Goal: Task Accomplishment & Management: Manage account settings

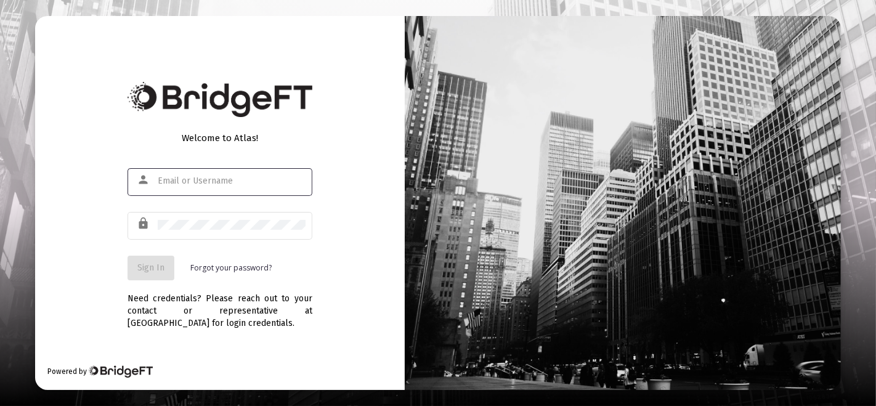
click at [259, 182] on input "text" at bounding box center [232, 181] width 148 height 10
click at [257, 182] on input "text" at bounding box center [232, 181] width 148 height 10
type input "[PERSON_NAME][EMAIL_ADDRESS][DOMAIN_NAME]"
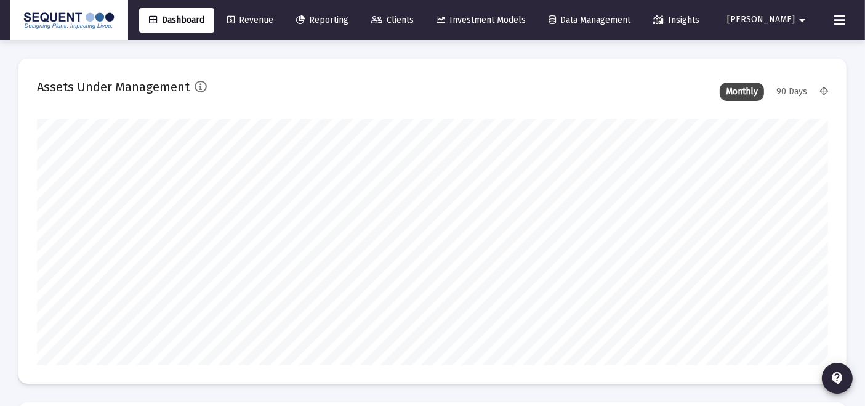
scroll to position [246, 425]
click at [412, 13] on link "Clients" at bounding box center [392, 20] width 62 height 25
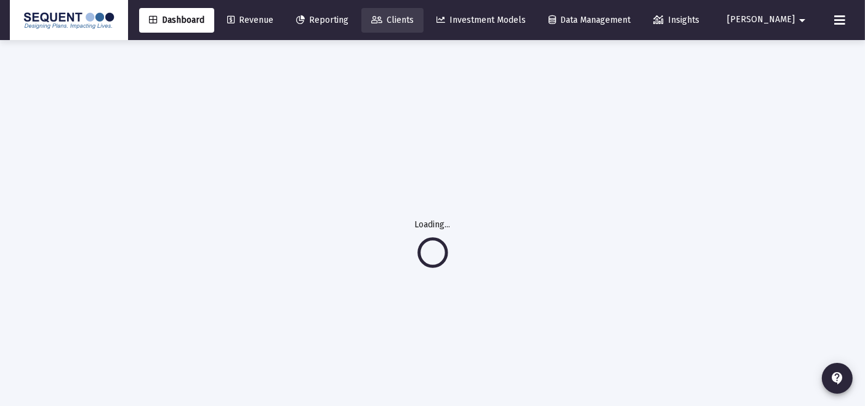
click at [400, 22] on link "Clients" at bounding box center [392, 20] width 62 height 25
click at [399, 22] on link "Clients" at bounding box center [392, 20] width 62 height 25
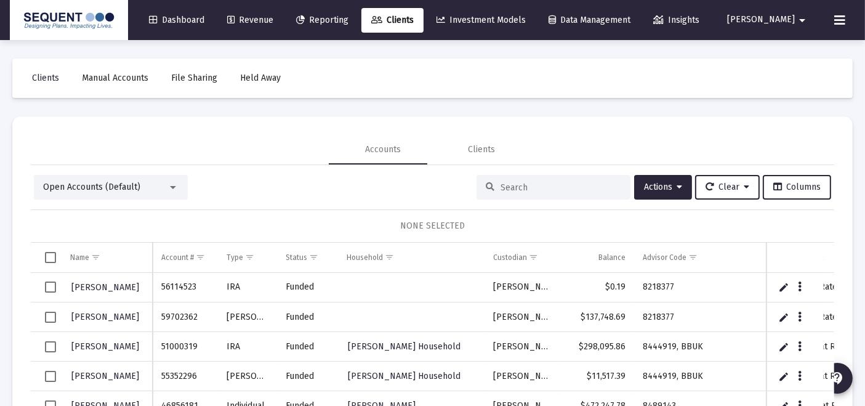
click at [499, 193] on div at bounding box center [554, 187] width 154 height 25
click at [500, 193] on div at bounding box center [554, 187] width 154 height 25
click at [504, 185] on input at bounding box center [561, 187] width 121 height 10
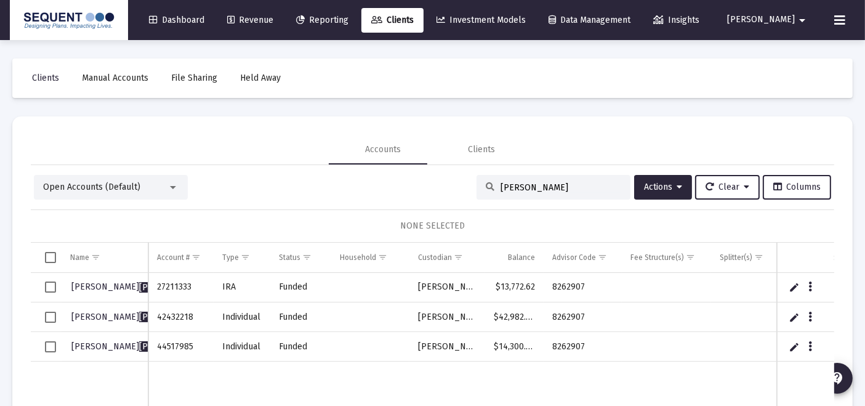
type input "[PERSON_NAME]"
click at [53, 346] on span "Select row" at bounding box center [50, 346] width 11 height 11
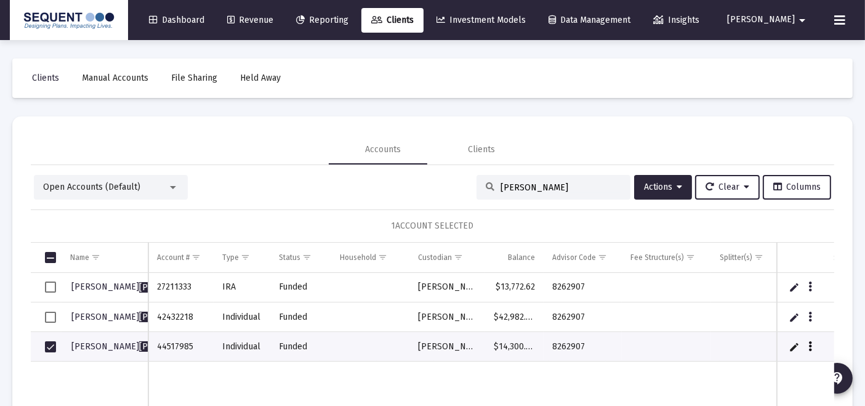
click at [809, 350] on icon "Data grid" at bounding box center [811, 346] width 4 height 15
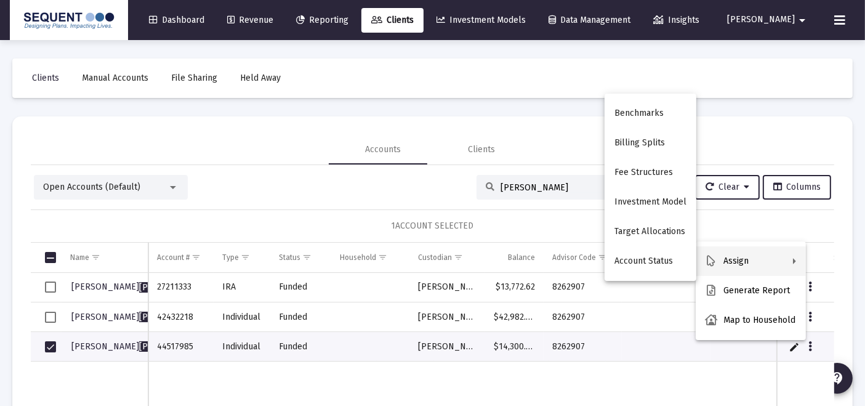
click at [772, 251] on button "Assign" at bounding box center [751, 261] width 110 height 30
click at [754, 212] on div at bounding box center [432, 203] width 865 height 406
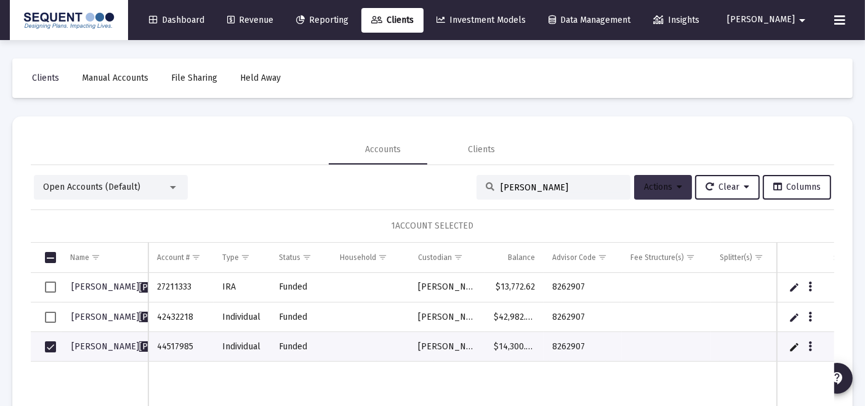
click at [661, 192] on button "Actions" at bounding box center [663, 187] width 58 height 25
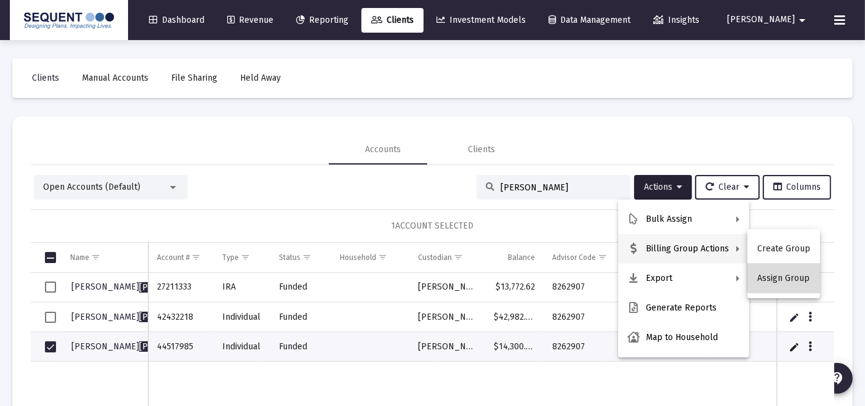
click at [796, 272] on button "Assign Group" at bounding box center [783, 279] width 73 height 30
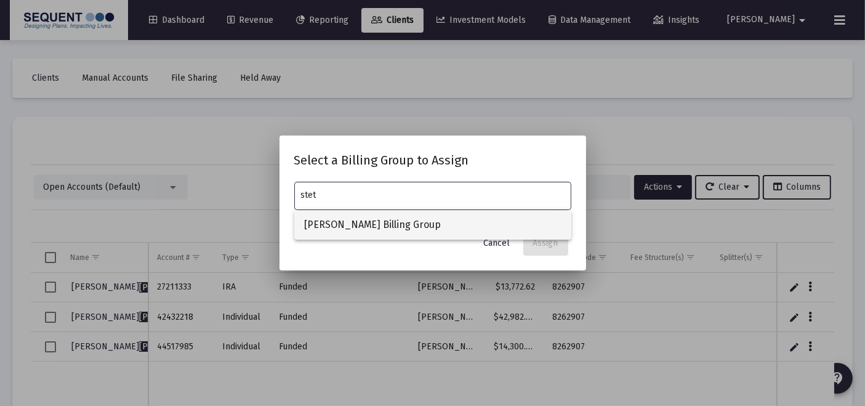
click at [530, 224] on span "[PERSON_NAME] Billing Group" at bounding box center [432, 225] width 257 height 30
type input "[PERSON_NAME] Billing Group"
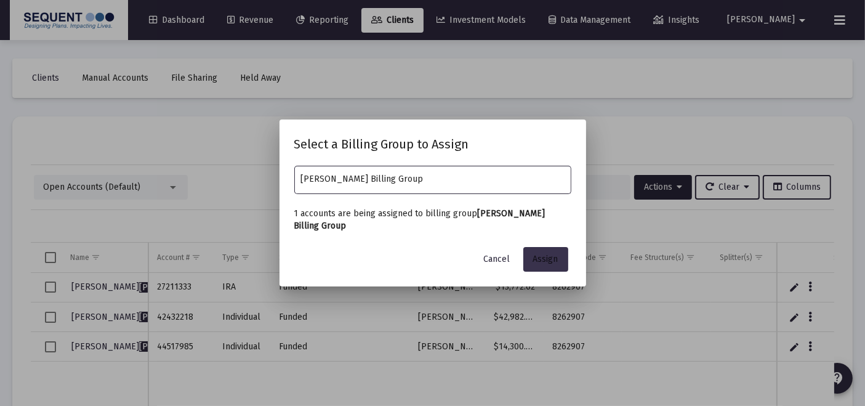
click at [533, 254] on span "Assign" at bounding box center [545, 259] width 25 height 10
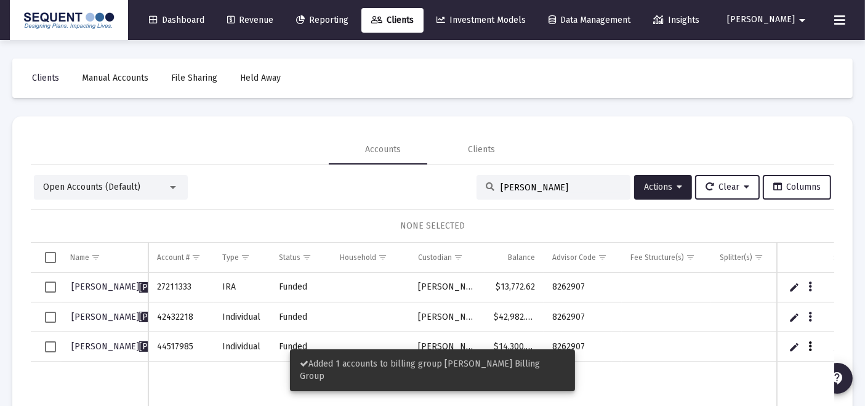
click at [805, 344] on button "Data grid" at bounding box center [810, 345] width 11 height 11
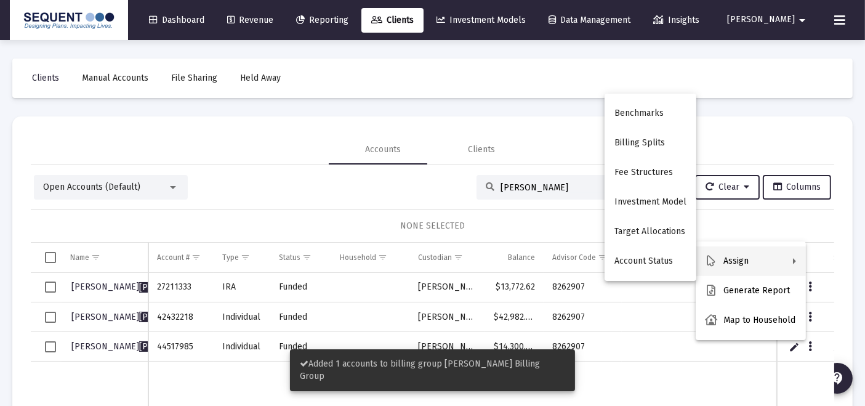
click at [618, 383] on div at bounding box center [432, 203] width 865 height 406
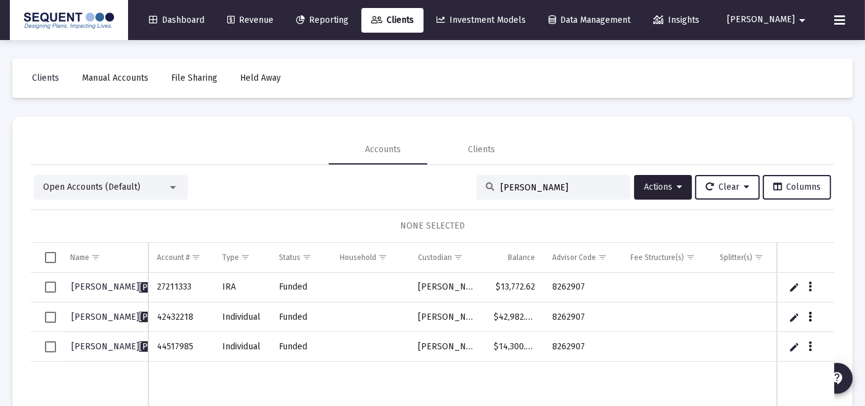
click at [805, 313] on button "Data grid" at bounding box center [810, 316] width 11 height 11
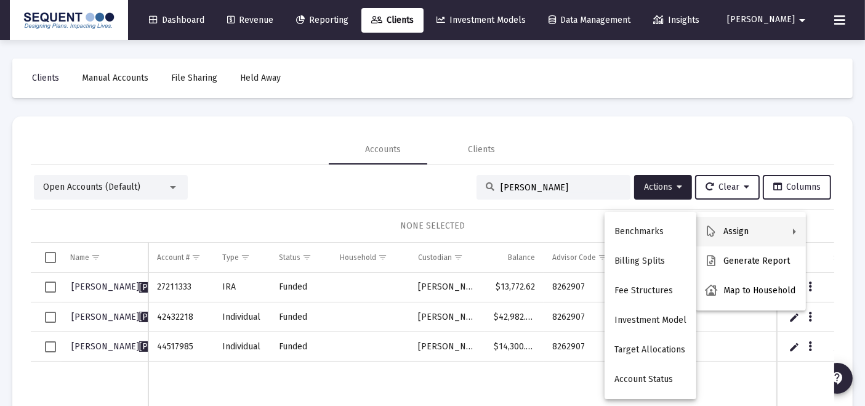
click at [45, 314] on div at bounding box center [432, 203] width 865 height 406
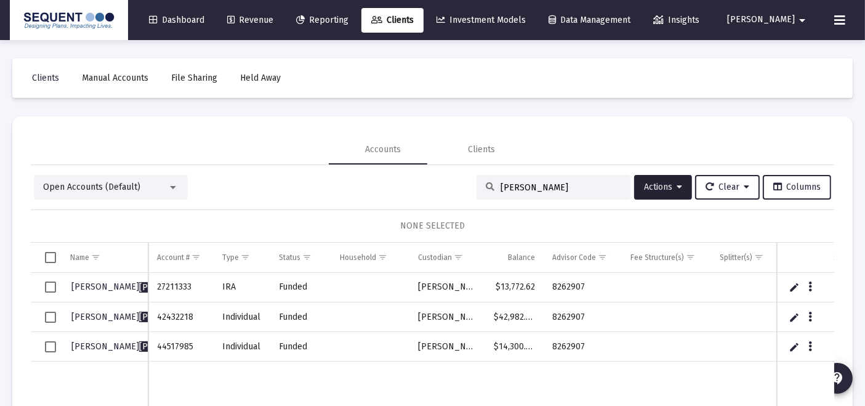
click at [48, 317] on span "Select row" at bounding box center [50, 317] width 11 height 11
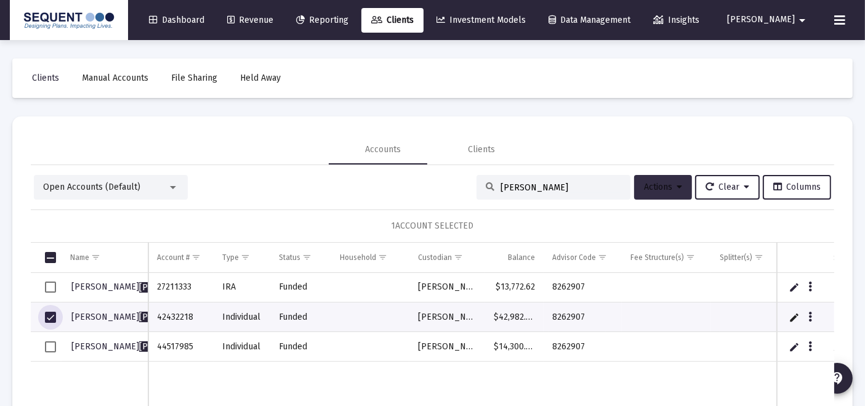
click at [651, 185] on span "Actions" at bounding box center [663, 187] width 38 height 10
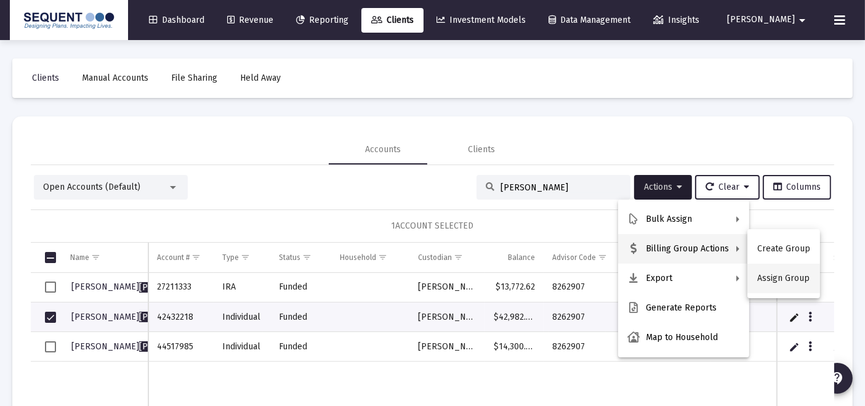
click at [799, 283] on button "Assign Group" at bounding box center [783, 279] width 73 height 30
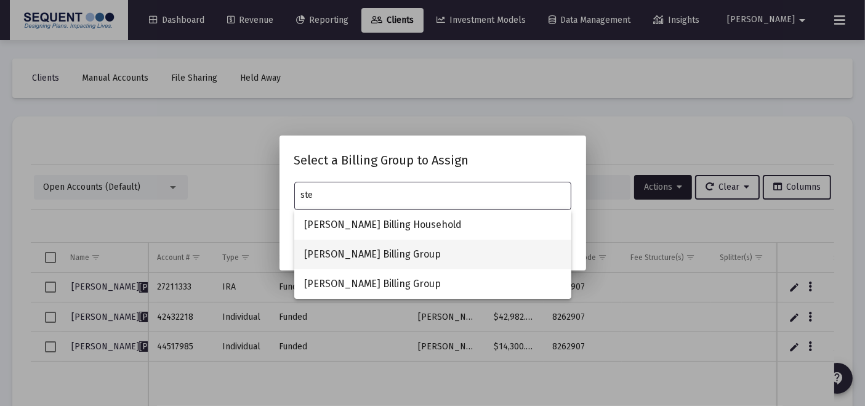
click at [373, 248] on span "[PERSON_NAME] Billing Group" at bounding box center [432, 255] width 257 height 30
type input "[PERSON_NAME] Billing Group"
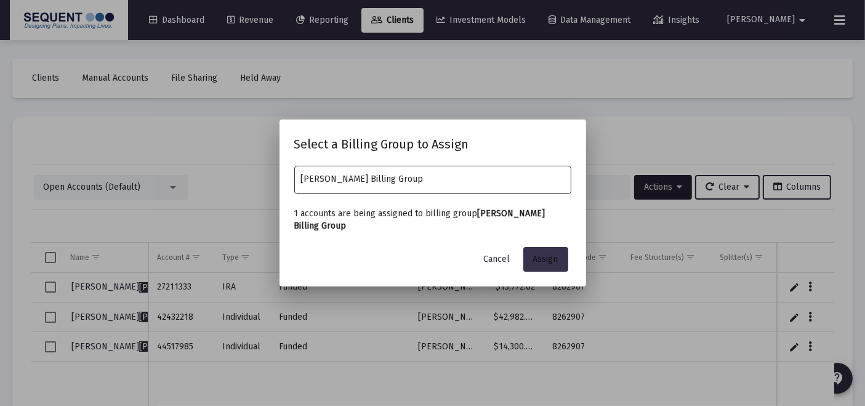
click at [545, 259] on span "Assign" at bounding box center [545, 259] width 25 height 10
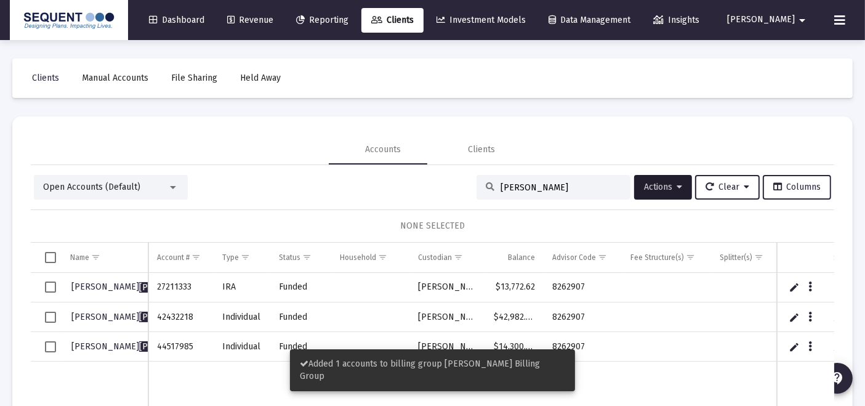
click at [49, 316] on span "Select row" at bounding box center [50, 317] width 11 height 11
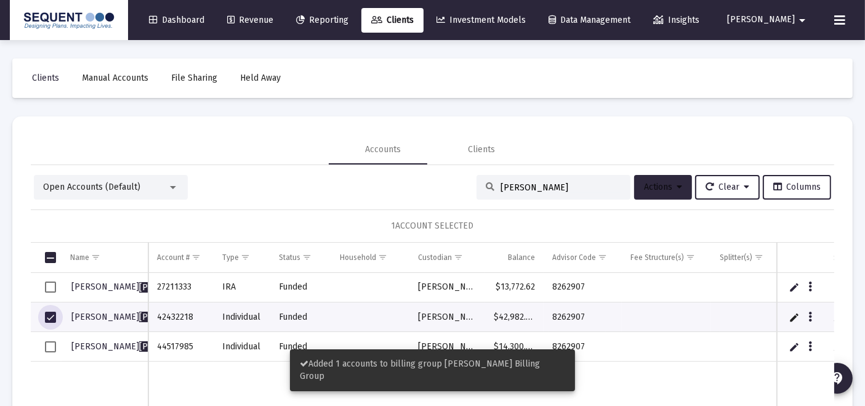
click at [651, 186] on span "Actions" at bounding box center [663, 187] width 38 height 10
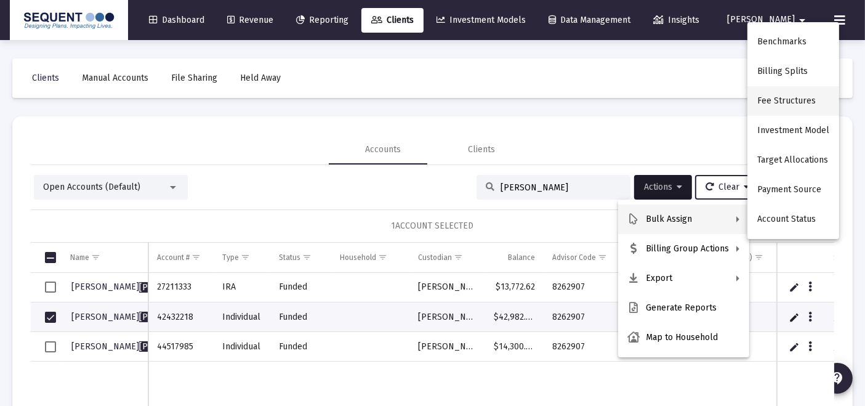
click at [791, 111] on button "Fee Structures" at bounding box center [793, 101] width 92 height 30
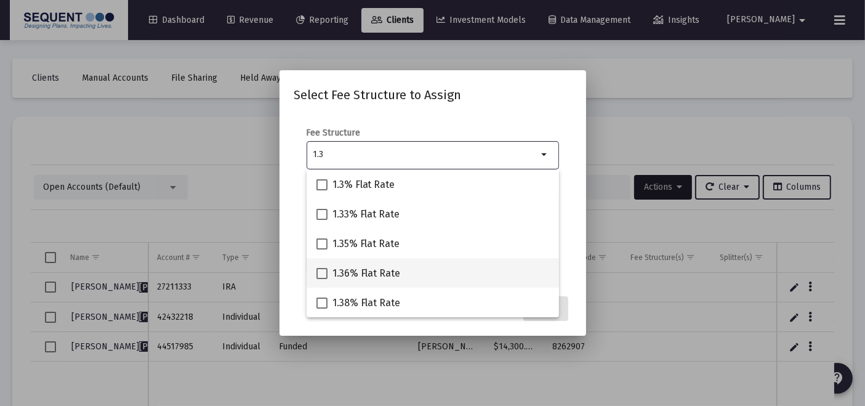
type input "1.3"
click at [352, 266] on span "1.36% Flat Rate" at bounding box center [366, 273] width 68 height 15
click at [322, 279] on input "1.36% Flat Rate" at bounding box center [321, 279] width 1 height 1
checkbox input "true"
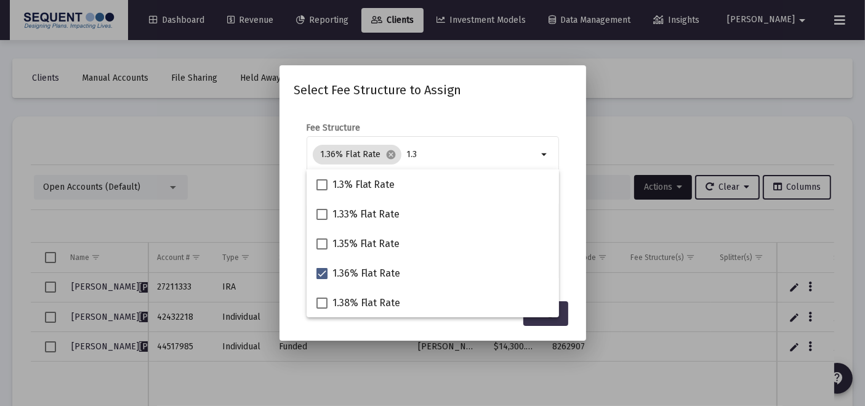
click at [565, 308] on button "Assign" at bounding box center [545, 313] width 45 height 25
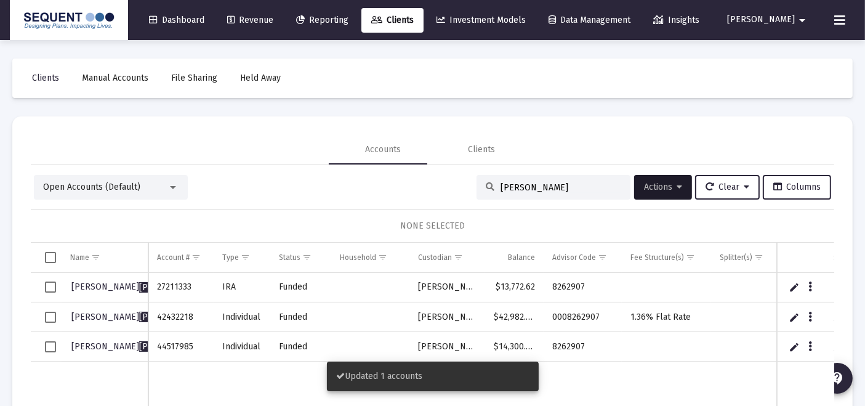
click at [518, 179] on div "[PERSON_NAME]" at bounding box center [554, 187] width 154 height 25
click at [517, 181] on div "[PERSON_NAME]" at bounding box center [554, 187] width 154 height 25
click at [519, 189] on input "[PERSON_NAME]" at bounding box center [561, 187] width 121 height 10
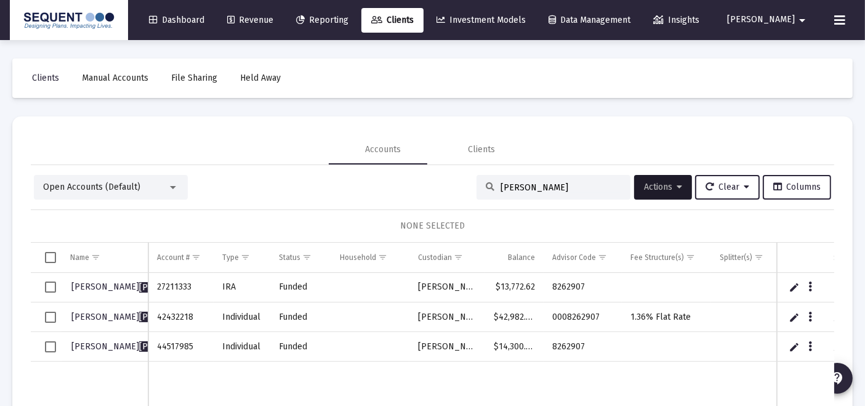
click at [545, 182] on input "[PERSON_NAME]" at bounding box center [561, 187] width 121 height 10
click at [545, 183] on input "[PERSON_NAME]" at bounding box center [561, 187] width 121 height 10
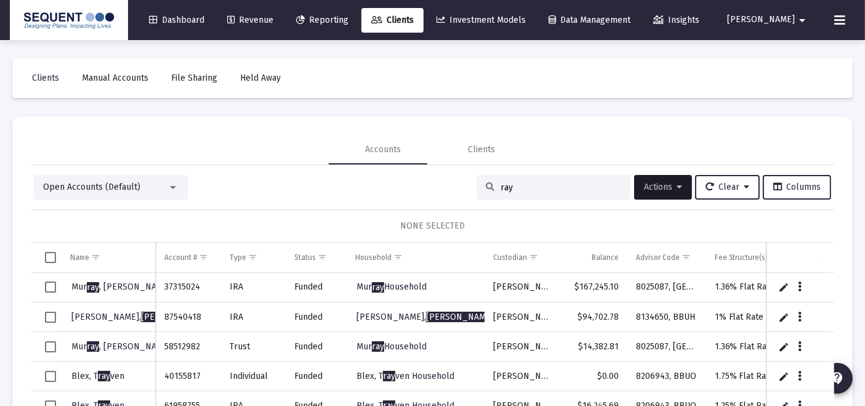
click at [507, 183] on input "ray" at bounding box center [561, 187] width 121 height 10
click at [506, 184] on input "ray" at bounding box center [561, 187] width 121 height 10
click at [505, 185] on input "ray" at bounding box center [561, 187] width 121 height 10
paste input "5313-9639"
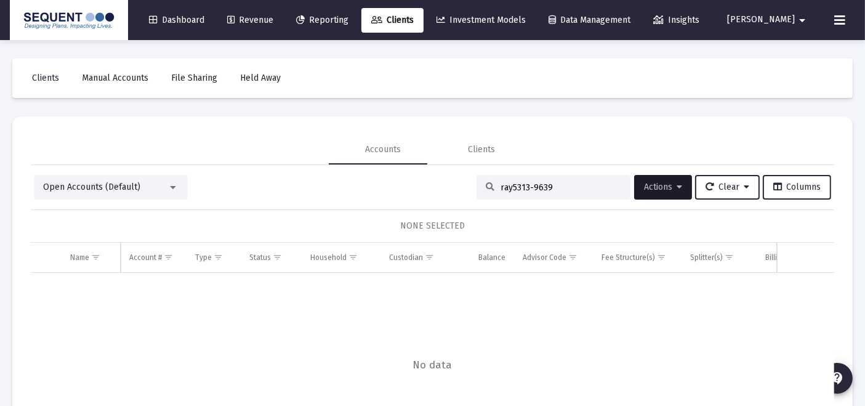
click at [517, 185] on input "ray5313-9639" at bounding box center [561, 187] width 121 height 10
drag, startPoint x: 496, startPoint y: 188, endPoint x: 412, endPoint y: 193, distance: 83.9
click at [412, 194] on div "Open Accounts (Default) ray53139639 Actions Clear Columns" at bounding box center [432, 187] width 797 height 25
click at [557, 183] on input "53139639" at bounding box center [561, 187] width 121 height 10
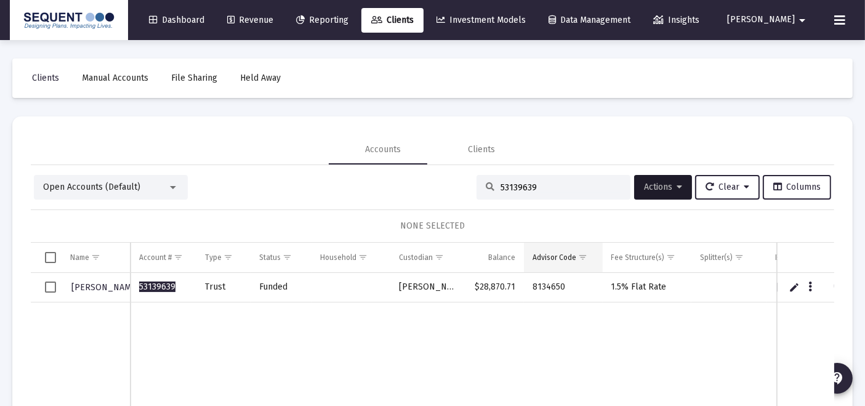
scroll to position [25, 0]
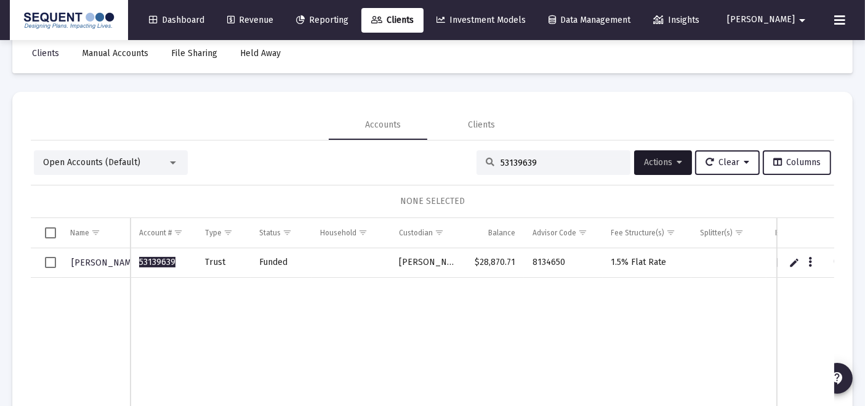
type input "53139639"
click at [52, 263] on span "Select row" at bounding box center [50, 262] width 11 height 11
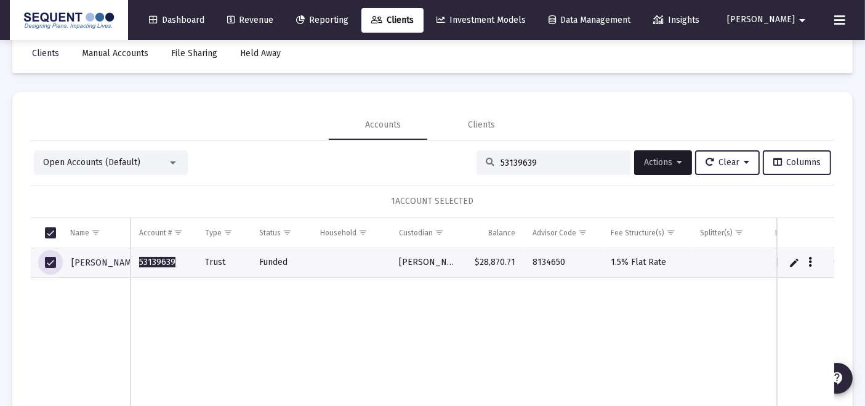
click at [805, 264] on button "Data grid" at bounding box center [810, 262] width 11 height 11
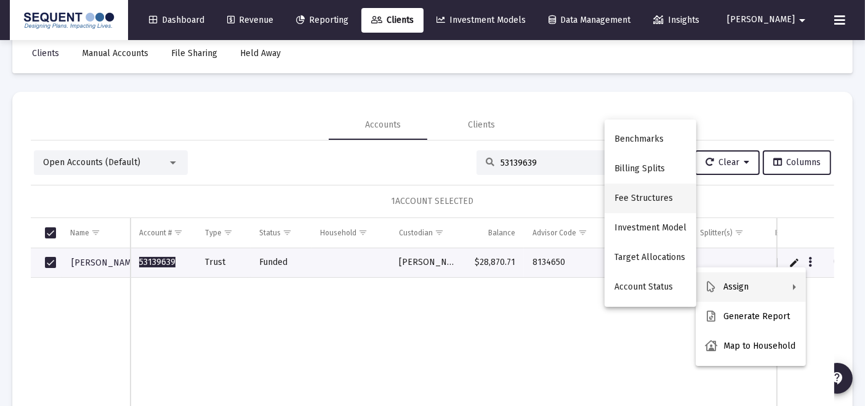
click at [647, 202] on button "Fee Structures" at bounding box center [651, 198] width 92 height 30
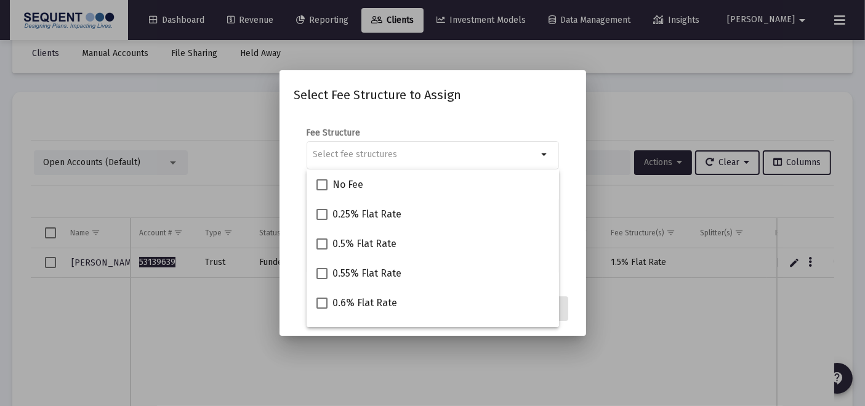
click at [632, 155] on div at bounding box center [432, 203] width 865 height 406
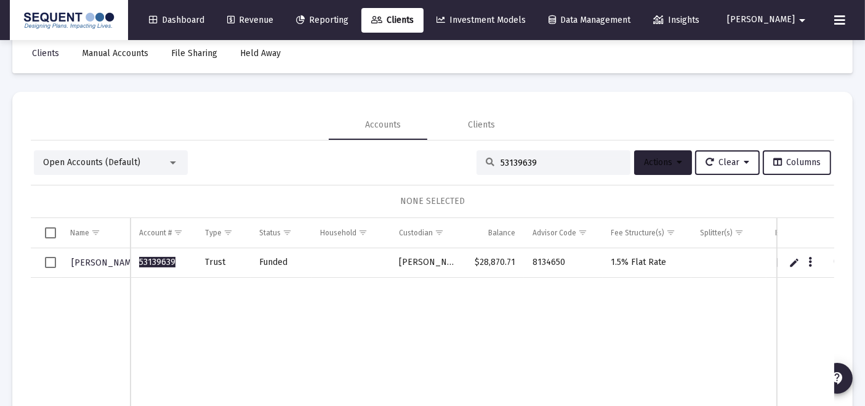
click at [634, 155] on button "Actions" at bounding box center [663, 162] width 58 height 25
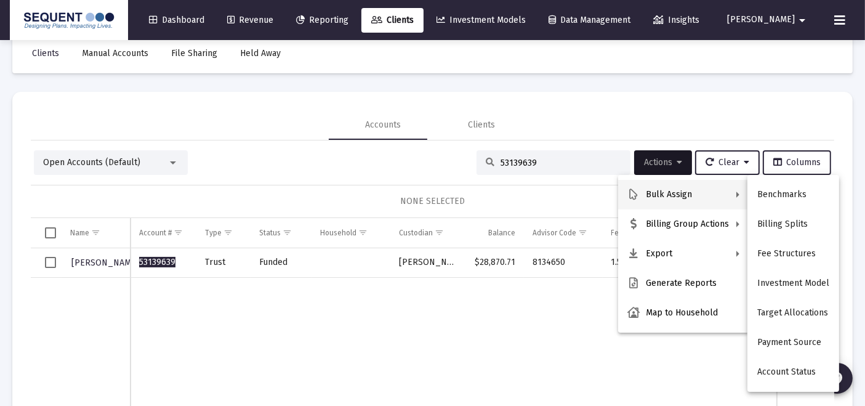
click at [50, 259] on div at bounding box center [432, 203] width 865 height 406
click at [50, 259] on span "Select row" at bounding box center [50, 262] width 11 height 11
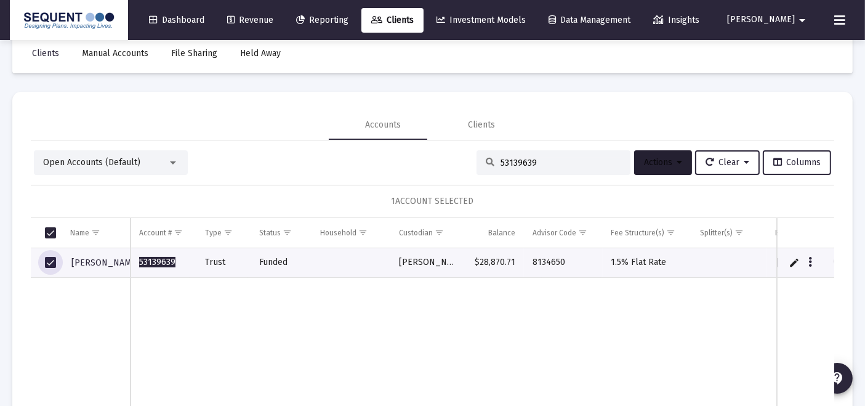
click at [658, 161] on span "Actions" at bounding box center [663, 162] width 38 height 10
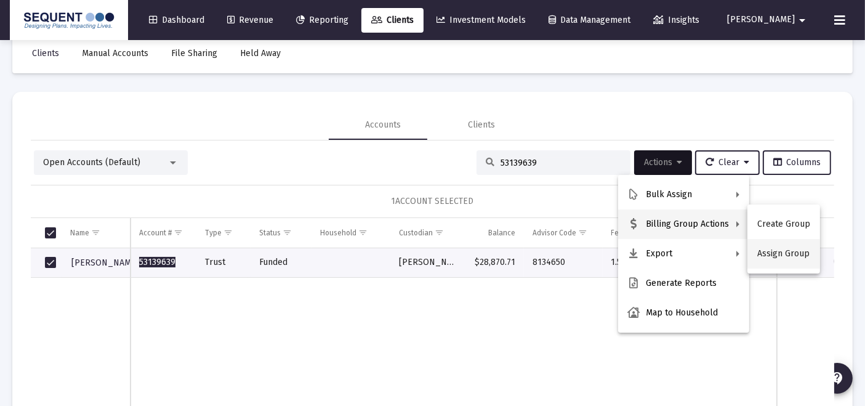
click at [778, 261] on button "Assign Group" at bounding box center [783, 254] width 73 height 30
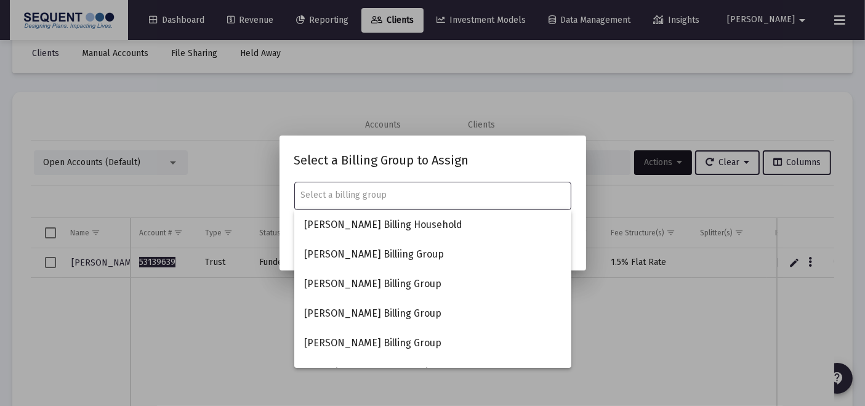
drag, startPoint x: 517, startPoint y: 165, endPoint x: 532, endPoint y: 163, distance: 15.0
click at [517, 164] on h2 "Select a Billing Group to Assign" at bounding box center [432, 160] width 277 height 20
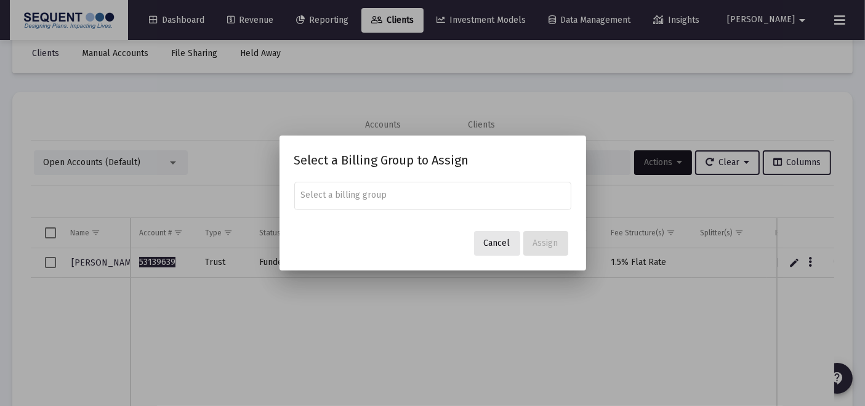
drag, startPoint x: 499, startPoint y: 243, endPoint x: 460, endPoint y: 245, distance: 38.8
click at [498, 243] on span "Cancel" at bounding box center [497, 243] width 26 height 10
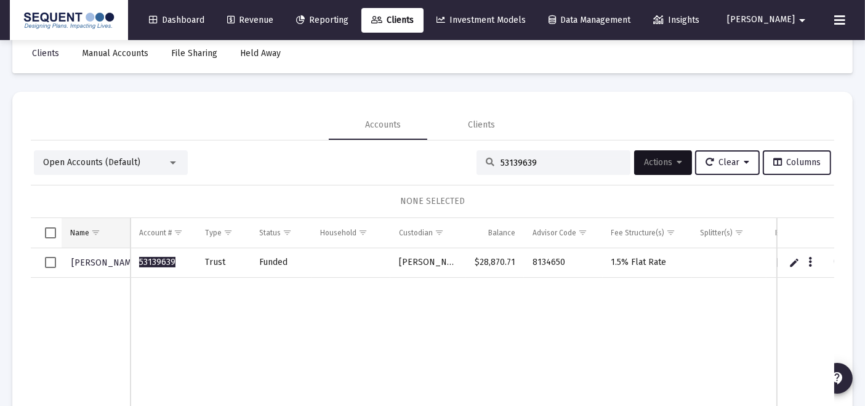
drag, startPoint x: 50, startPoint y: 260, endPoint x: 121, endPoint y: 244, distance: 72.6
click at [50, 261] on span "Select row" at bounding box center [50, 262] width 11 height 11
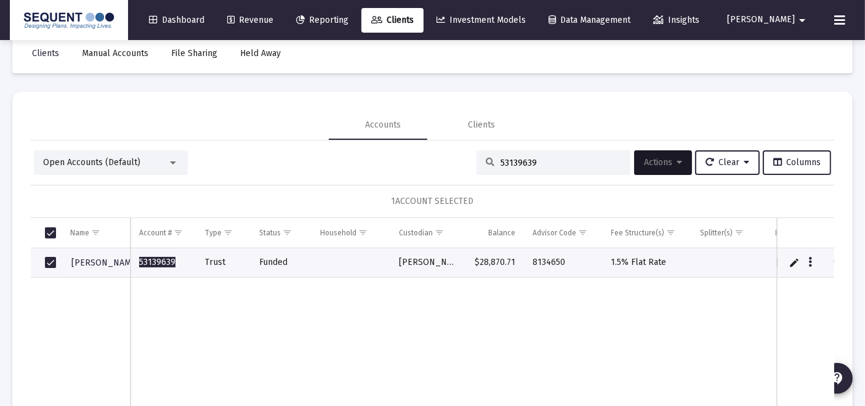
click at [677, 160] on icon at bounding box center [680, 162] width 6 height 9
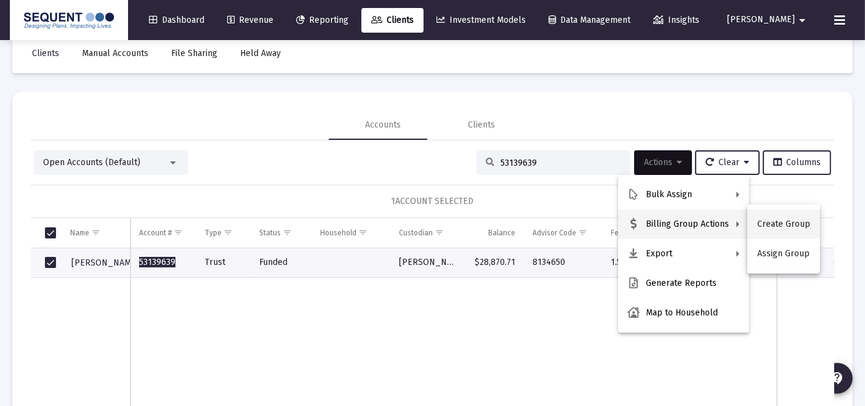
click at [788, 229] on button "Create Group" at bounding box center [783, 224] width 73 height 30
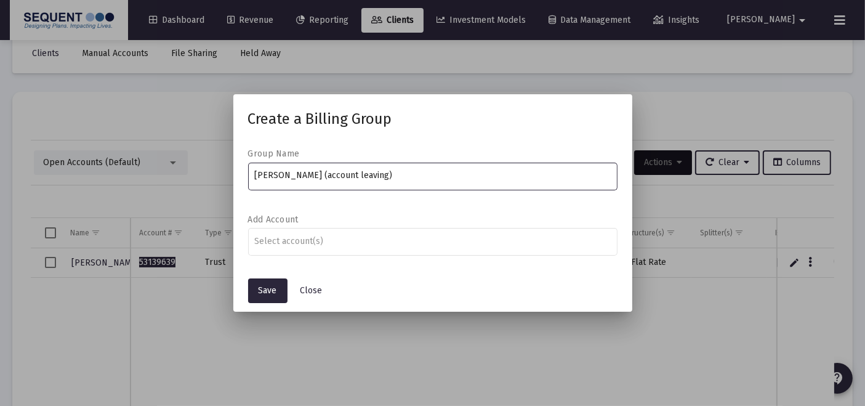
type input "[PERSON_NAME] (account leaving)"
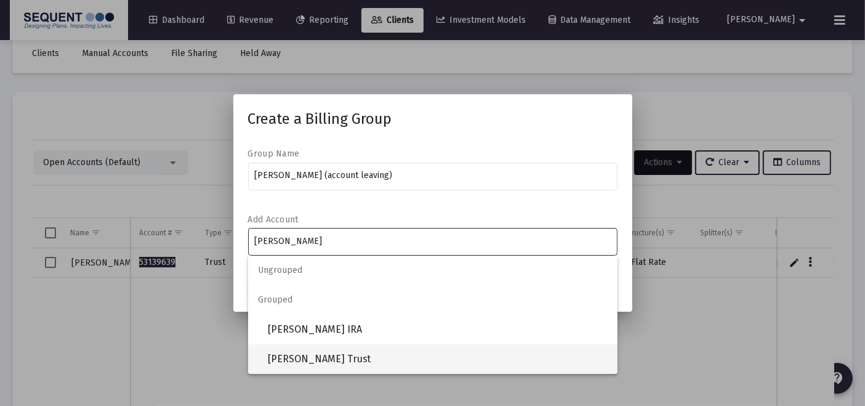
type input "[PERSON_NAME]"
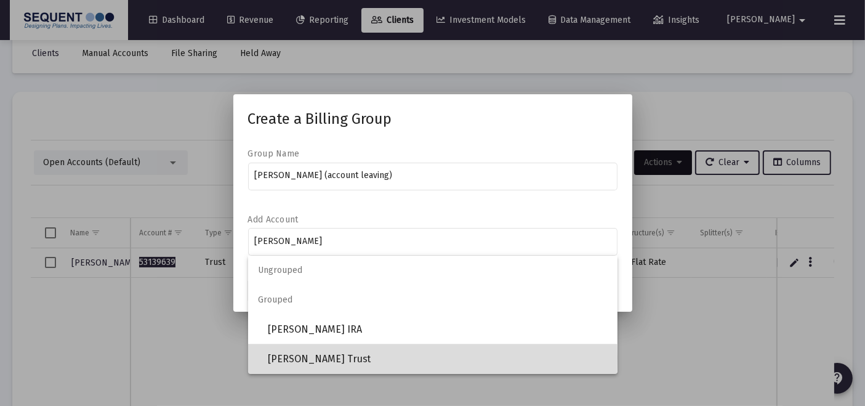
click at [346, 357] on span "[PERSON_NAME] Trust" at bounding box center [438, 359] width 340 height 30
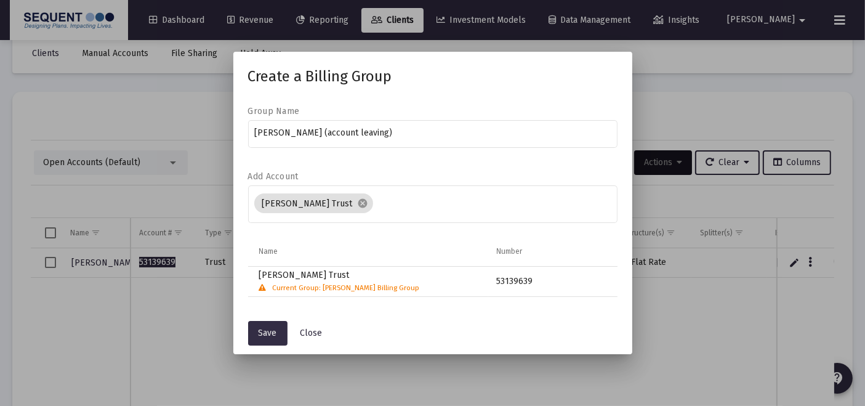
click at [269, 331] on span "Save" at bounding box center [268, 333] width 18 height 10
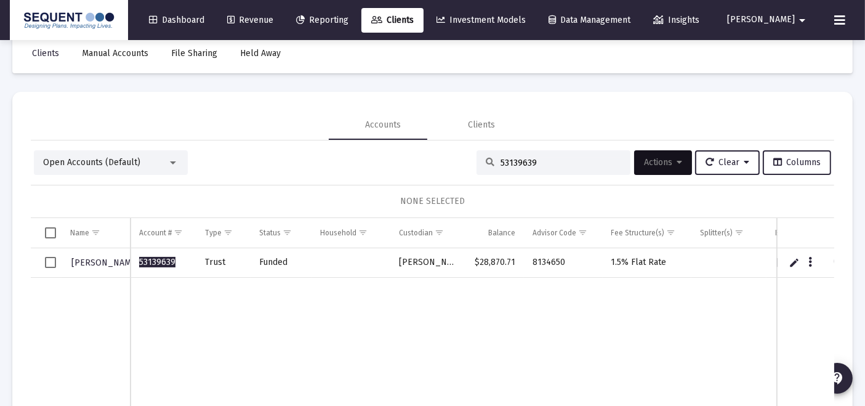
drag, startPoint x: 359, startPoint y: 312, endPoint x: 502, endPoint y: 315, distance: 142.9
click at [358, 312] on td "Data grid" at bounding box center [351, 350] width 79 height 145
click at [235, 16] on icon at bounding box center [230, 20] width 7 height 9
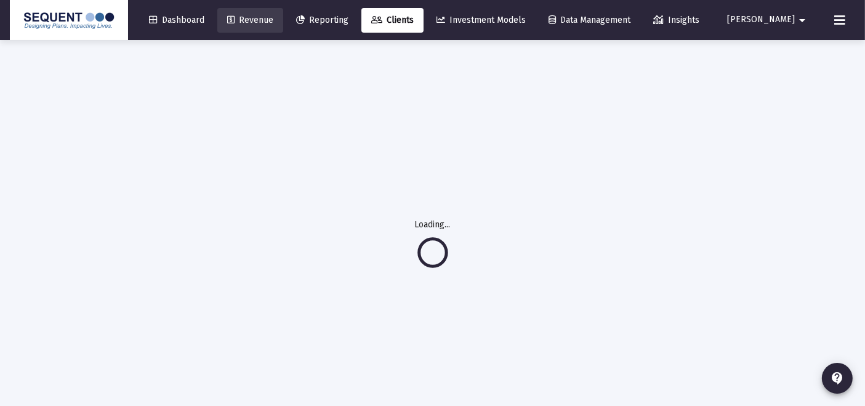
scroll to position [0, 0]
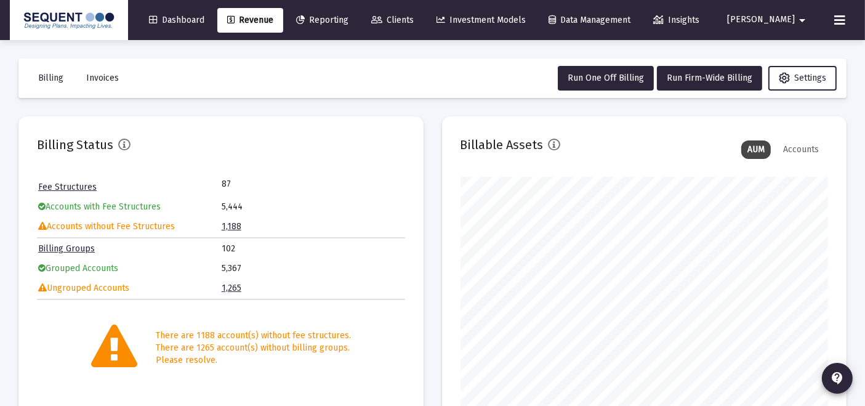
scroll to position [246, 368]
click at [594, 81] on span "Run One Off Billing" at bounding box center [606, 78] width 76 height 10
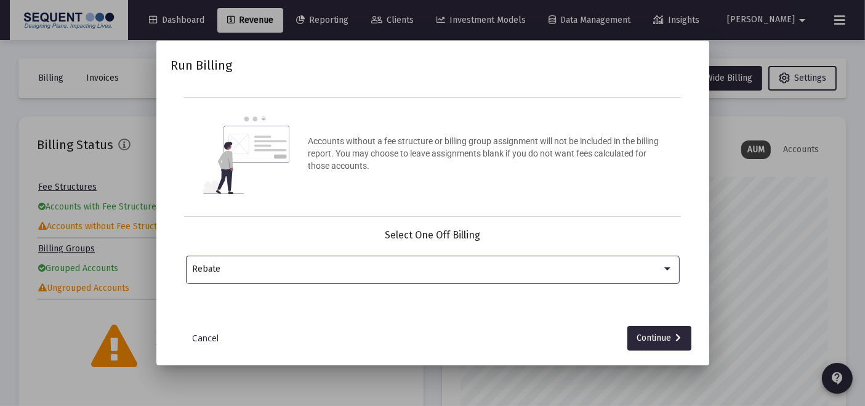
click at [337, 267] on div "Rebate" at bounding box center [427, 269] width 470 height 10
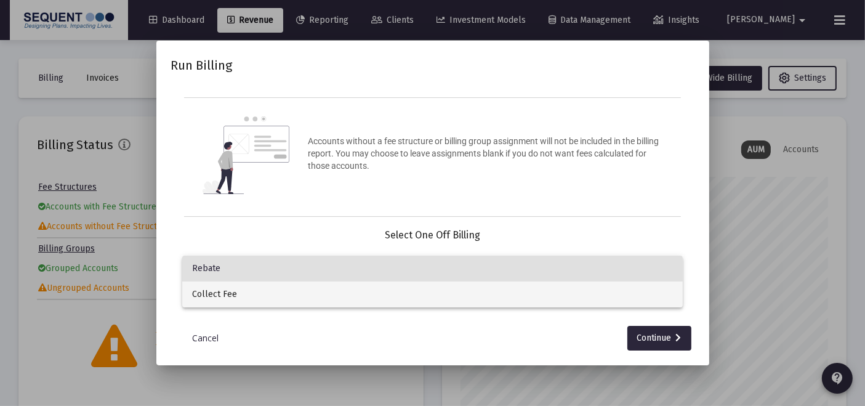
click at [262, 302] on span "Collect Fee" at bounding box center [432, 294] width 481 height 26
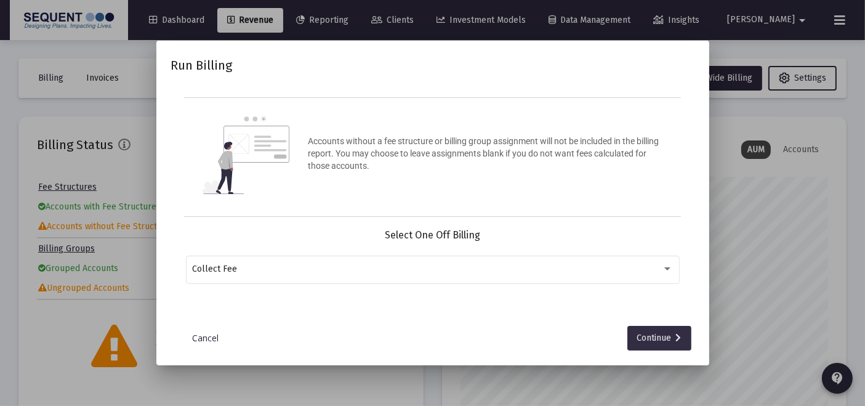
click at [667, 344] on div "Continue" at bounding box center [659, 338] width 44 height 25
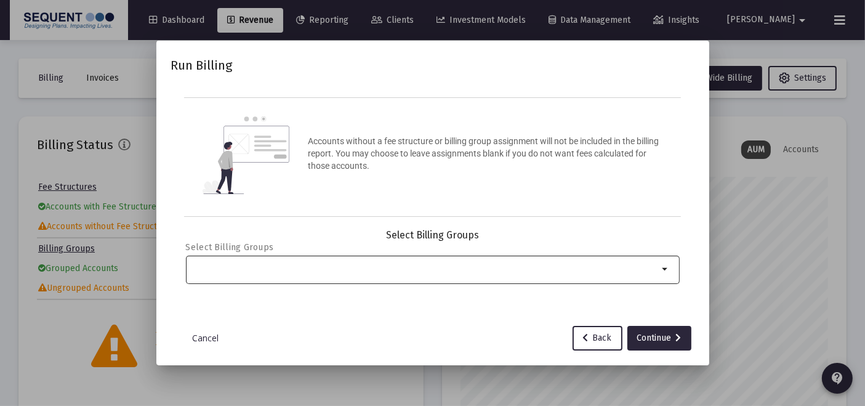
click at [390, 262] on div "Selection" at bounding box center [425, 269] width 471 height 15
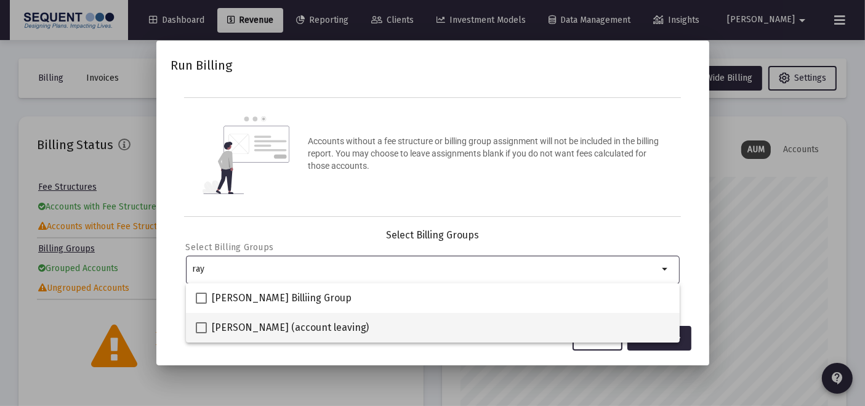
type input "ray"
click at [230, 321] on span "[PERSON_NAME] (account leaving)" at bounding box center [291, 327] width 158 height 15
click at [201, 333] on input "[PERSON_NAME] (account leaving)" at bounding box center [201, 333] width 1 height 1
checkbox input "true"
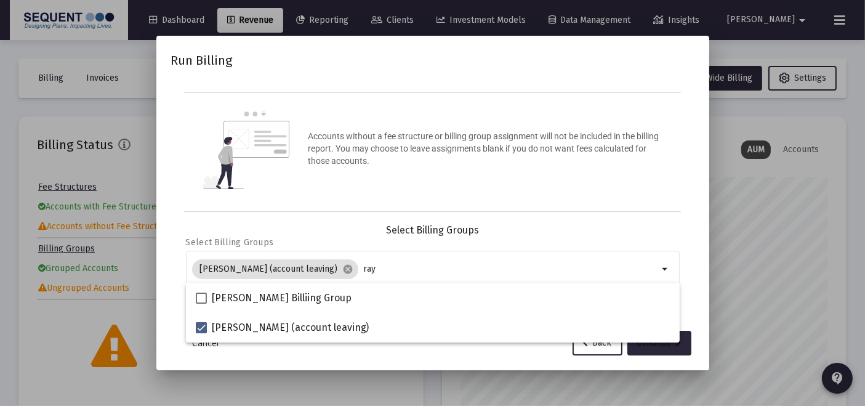
click at [657, 352] on div "Continue" at bounding box center [659, 343] width 44 height 25
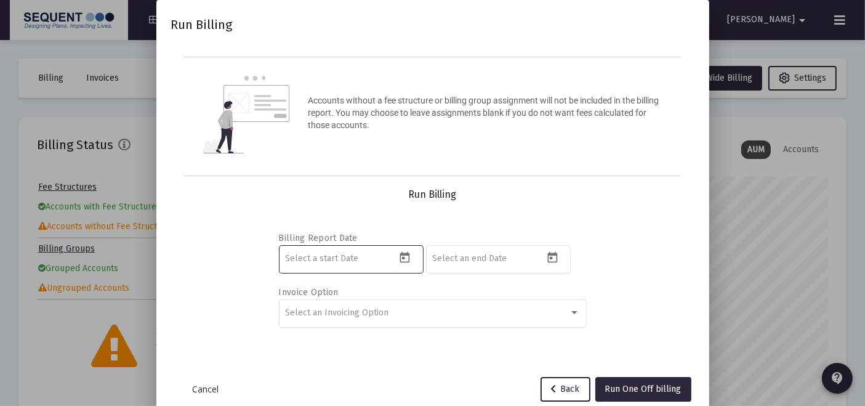
click at [405, 264] on button "Open calendar" at bounding box center [405, 258] width 18 height 18
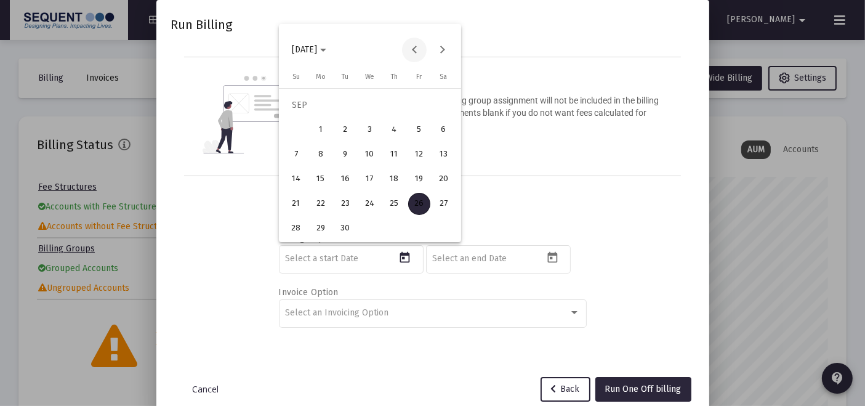
click at [414, 49] on button "Previous month" at bounding box center [414, 50] width 25 height 25
click at [411, 49] on button "Previous month" at bounding box center [414, 50] width 25 height 25
click at [437, 46] on button "Next month" at bounding box center [442, 50] width 25 height 25
click at [355, 118] on button "1" at bounding box center [345, 130] width 25 height 25
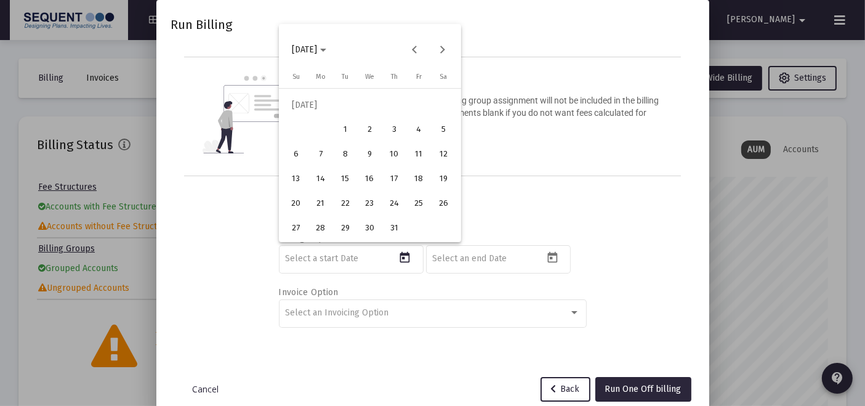
type input "[DATE]"
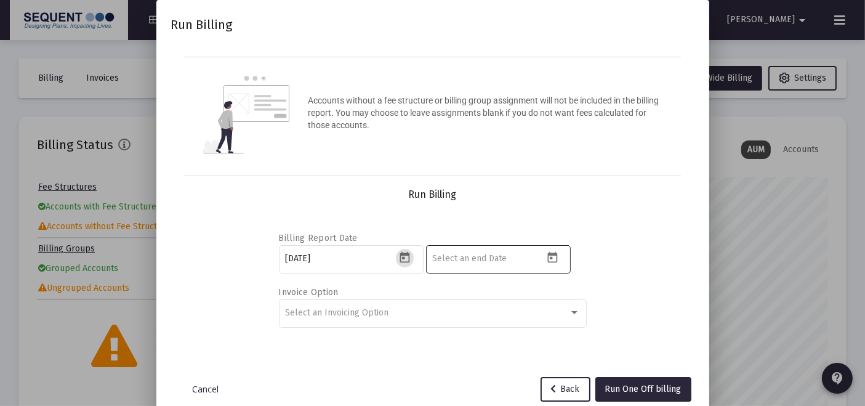
click at [555, 257] on icon "Open calendar" at bounding box center [552, 257] width 13 height 13
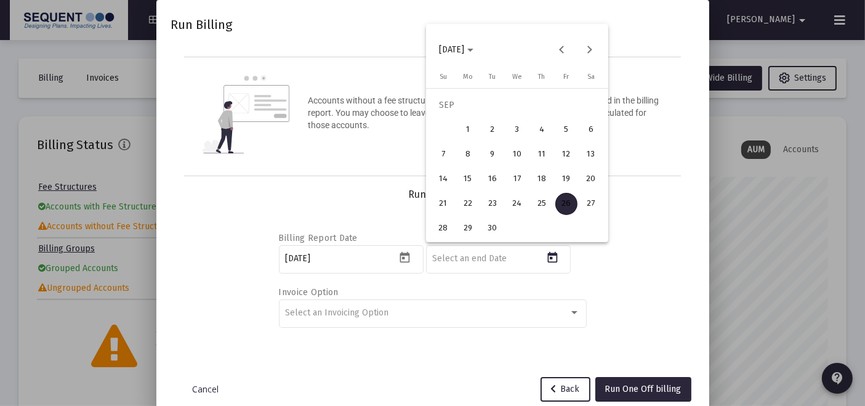
click at [540, 208] on div "25" at bounding box center [542, 204] width 22 height 22
type input "[DATE]"
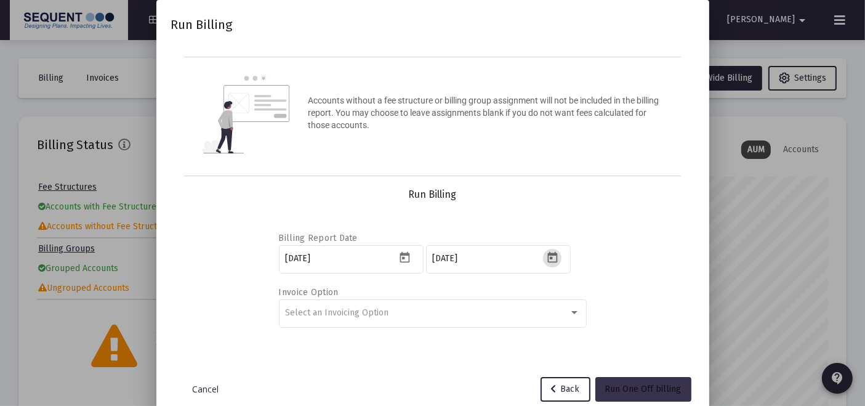
click at [613, 379] on button "Run One Off billing" at bounding box center [643, 389] width 96 height 25
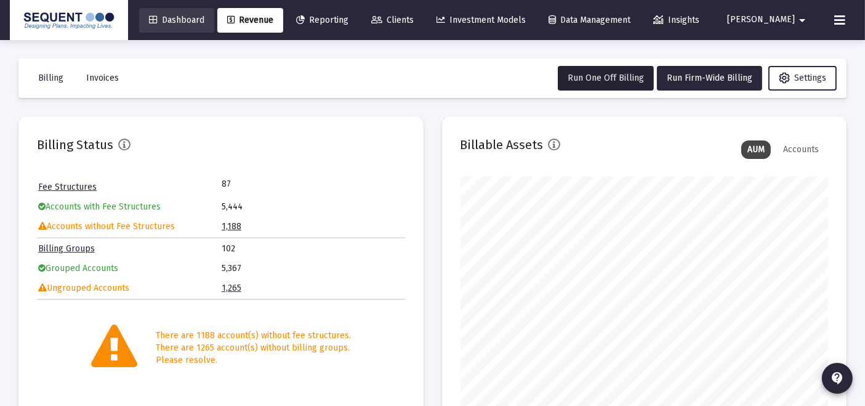
click at [204, 20] on span "Dashboard" at bounding box center [176, 20] width 55 height 10
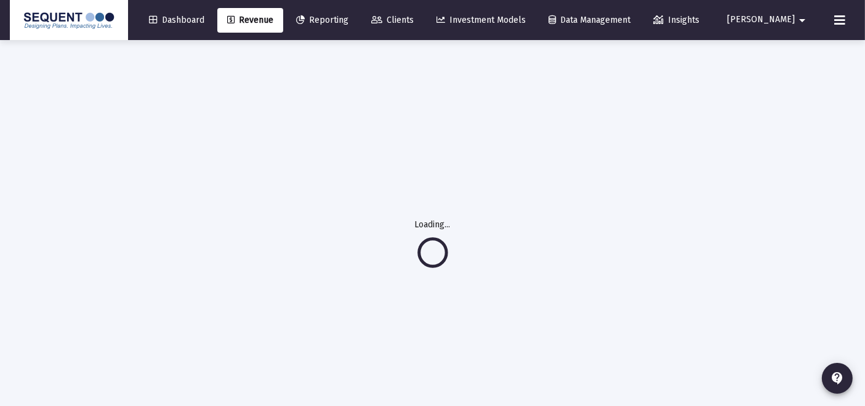
click at [281, 13] on link "Revenue" at bounding box center [250, 20] width 66 height 25
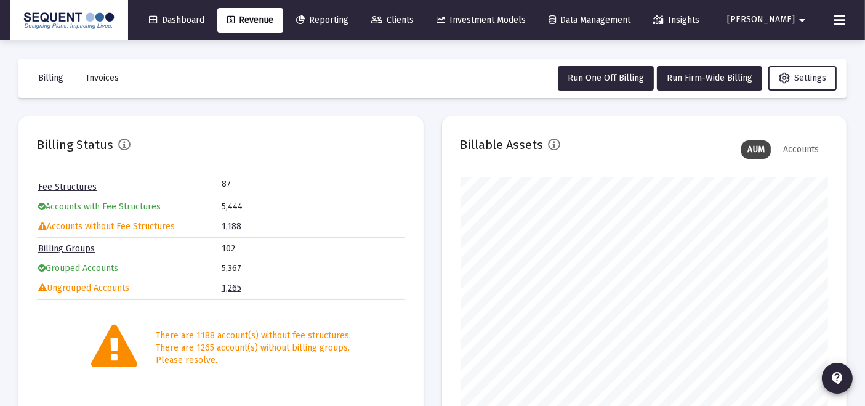
click at [840, 20] on icon at bounding box center [839, 20] width 11 height 15
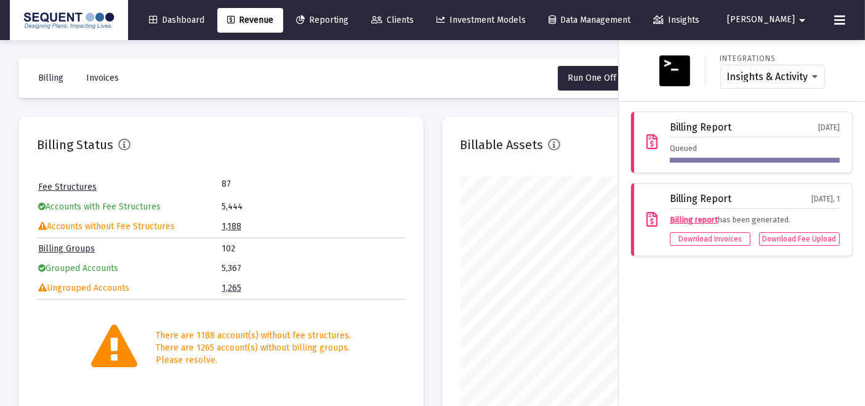
click at [509, 81] on div at bounding box center [432, 203] width 865 height 406
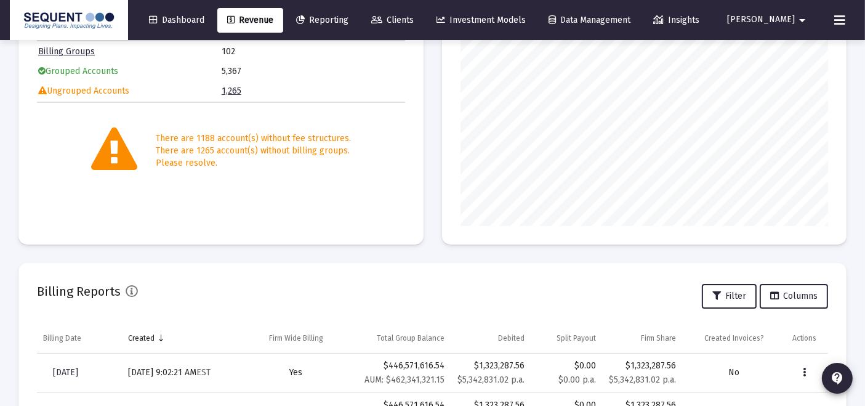
scroll to position [205, 0]
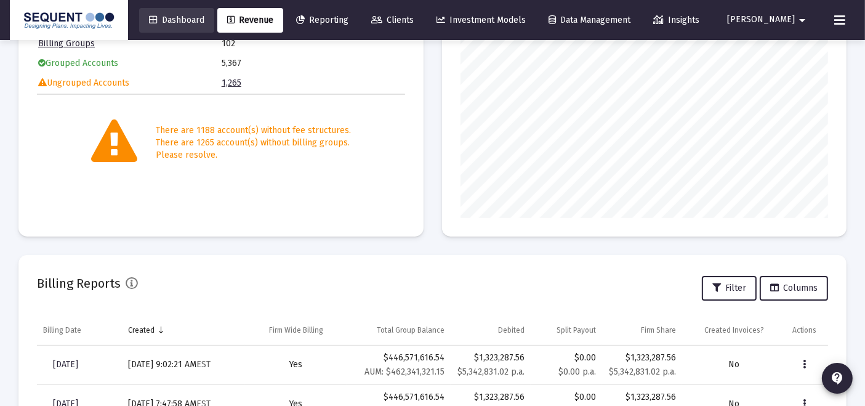
click at [204, 20] on span "Dashboard" at bounding box center [176, 20] width 55 height 10
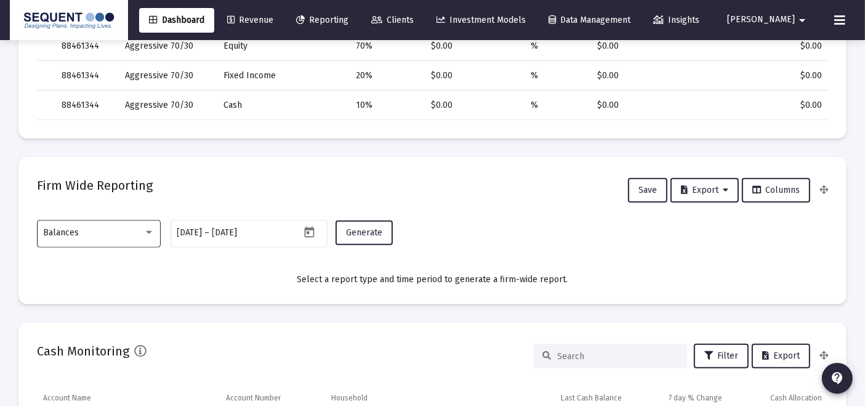
click at [132, 240] on div "Balances" at bounding box center [99, 232] width 111 height 30
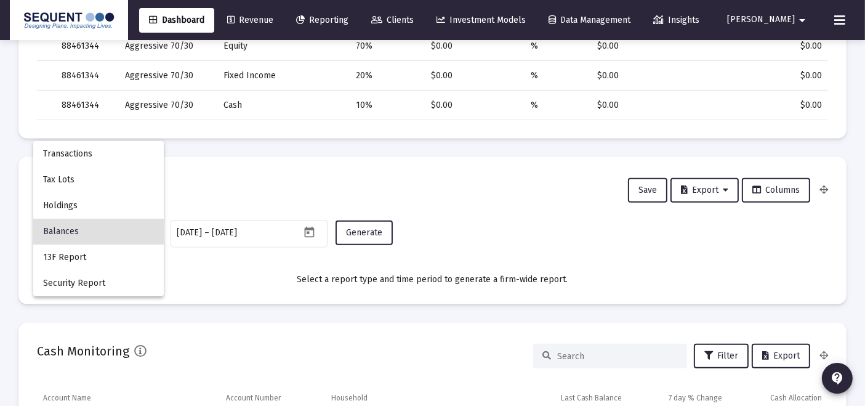
click at [185, 257] on div at bounding box center [432, 203] width 865 height 406
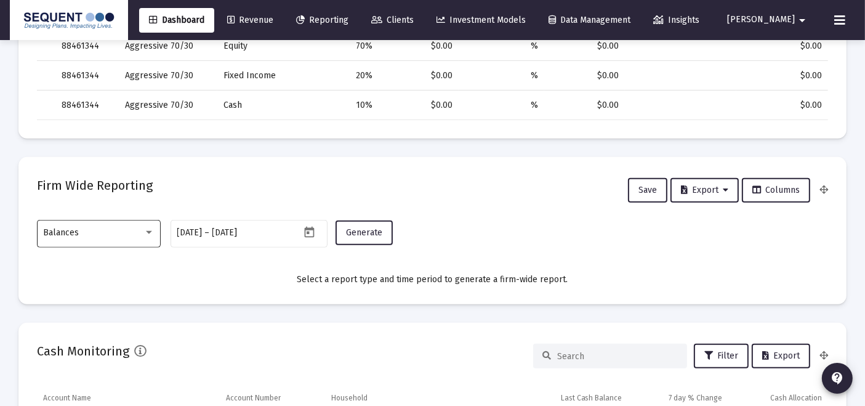
click at [121, 233] on div "Balances" at bounding box center [94, 233] width 100 height 10
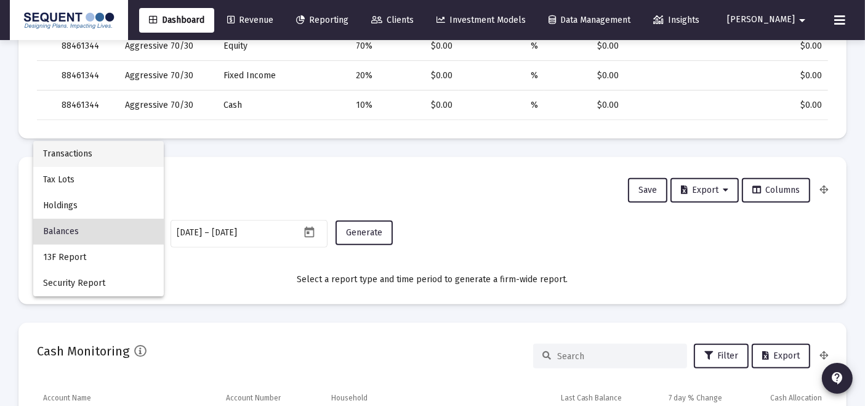
click at [96, 151] on span "Transactions" at bounding box center [98, 154] width 111 height 26
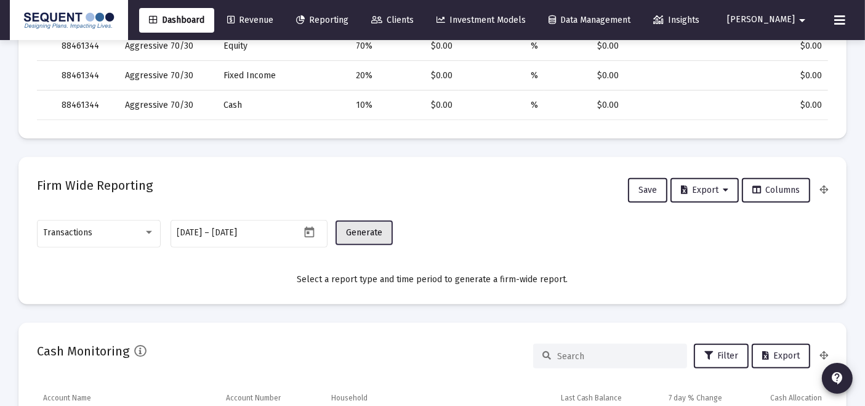
click at [371, 231] on span "Generate" at bounding box center [364, 232] width 36 height 10
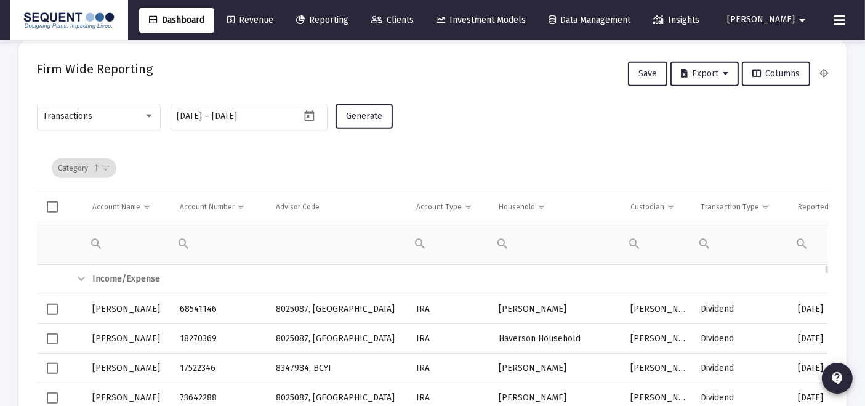
scroll to position [628, 0]
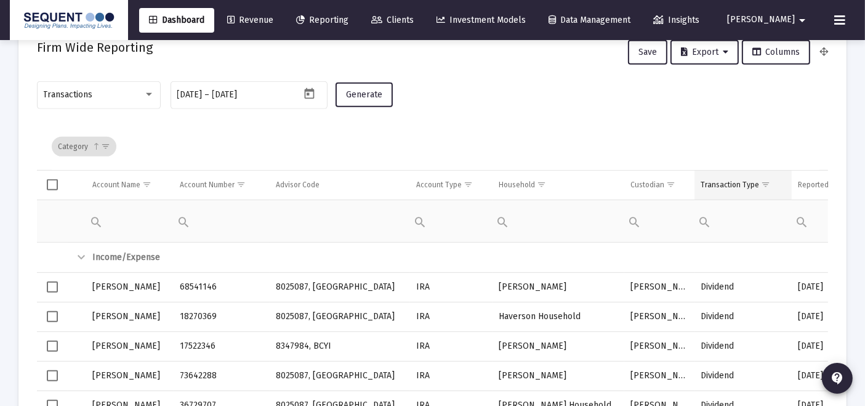
click at [767, 183] on span "Show filter options for column 'Transaction Type'" at bounding box center [765, 184] width 9 height 9
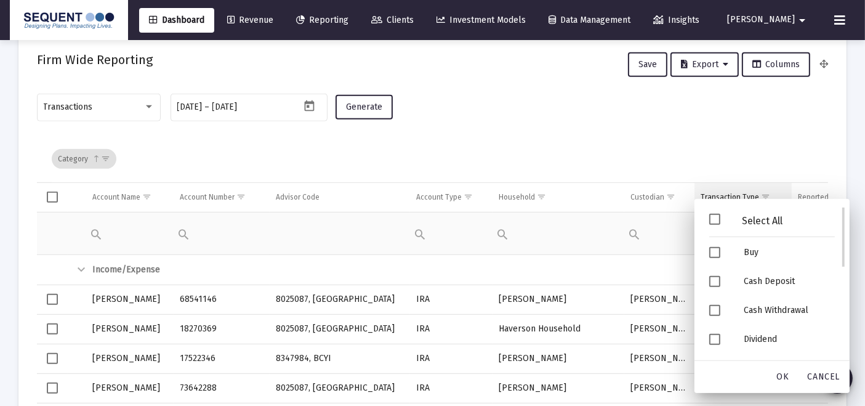
scroll to position [777, 0]
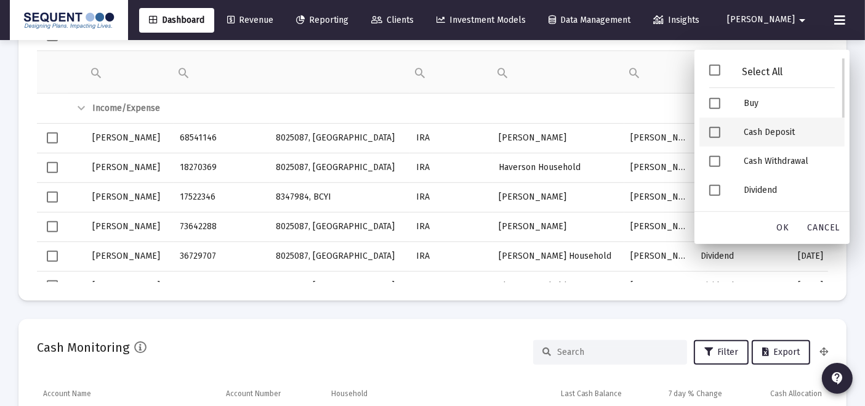
click at [755, 131] on div "Cash Deposit" at bounding box center [789, 132] width 111 height 29
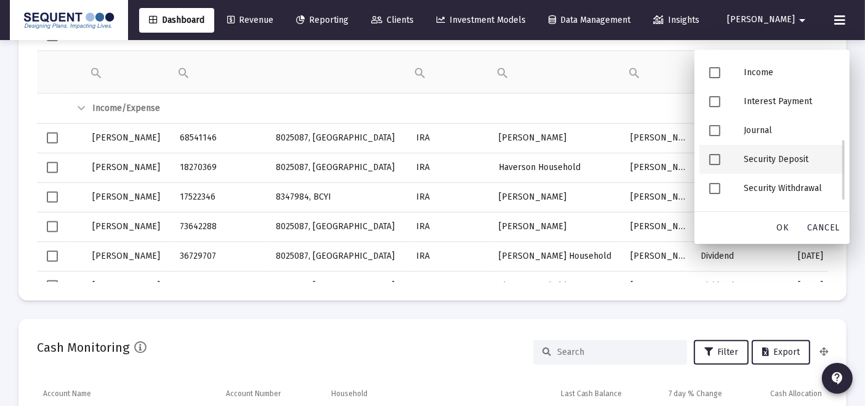
drag, startPoint x: 775, startPoint y: 156, endPoint x: 784, endPoint y: 188, distance: 33.9
click at [775, 155] on div "Security Deposit" at bounding box center [789, 159] width 111 height 29
click at [783, 224] on span "OK" at bounding box center [783, 227] width 12 height 10
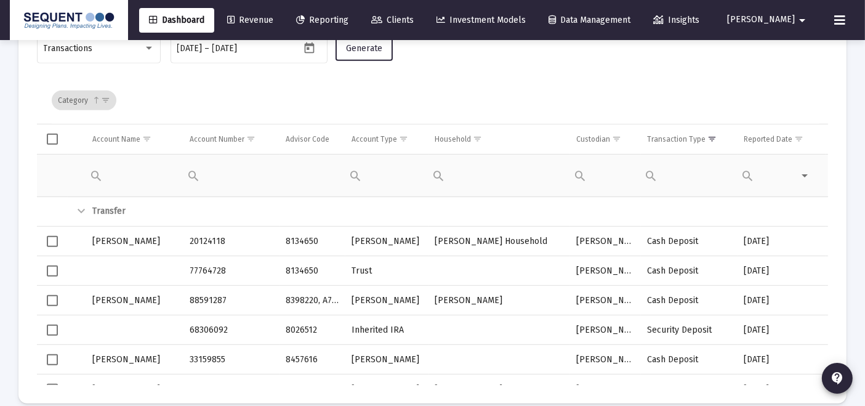
scroll to position [640, 0]
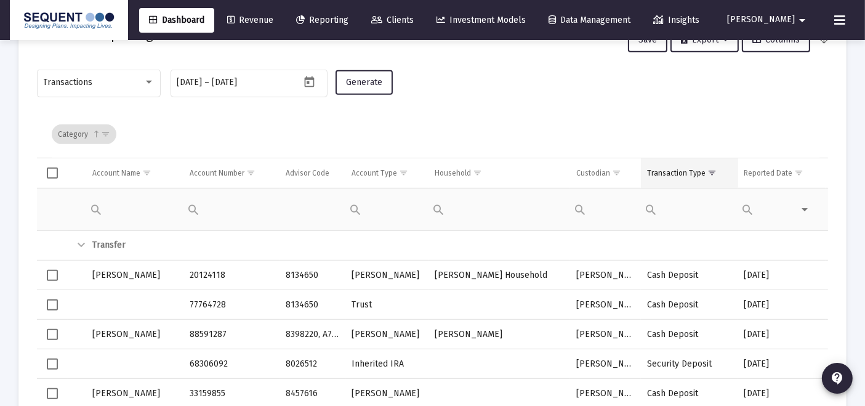
click at [692, 175] on div "Transaction Type" at bounding box center [676, 173] width 58 height 10
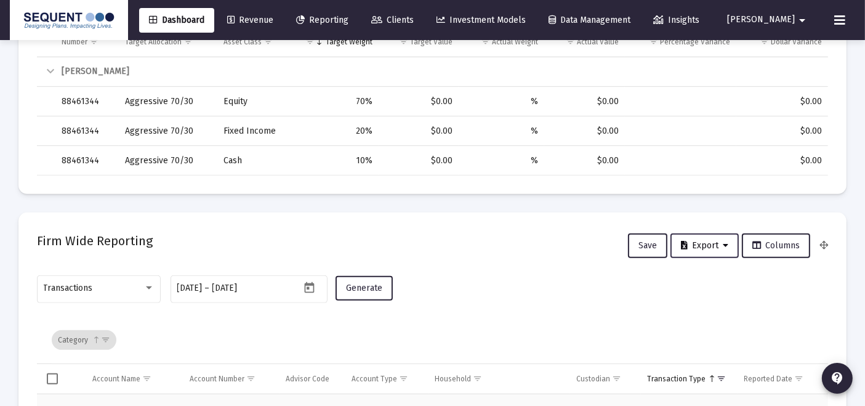
click at [693, 249] on span "Export" at bounding box center [704, 245] width 47 height 10
click at [693, 275] on button "Export All Rows" at bounding box center [709, 277] width 84 height 30
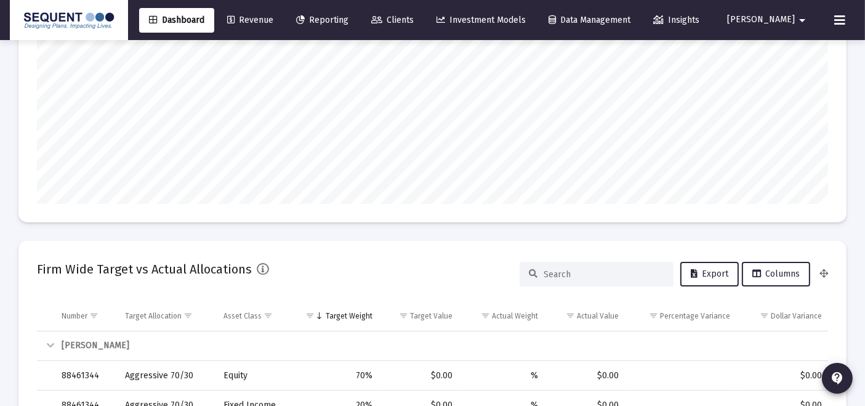
click at [414, 18] on span "Clients" at bounding box center [392, 20] width 42 height 10
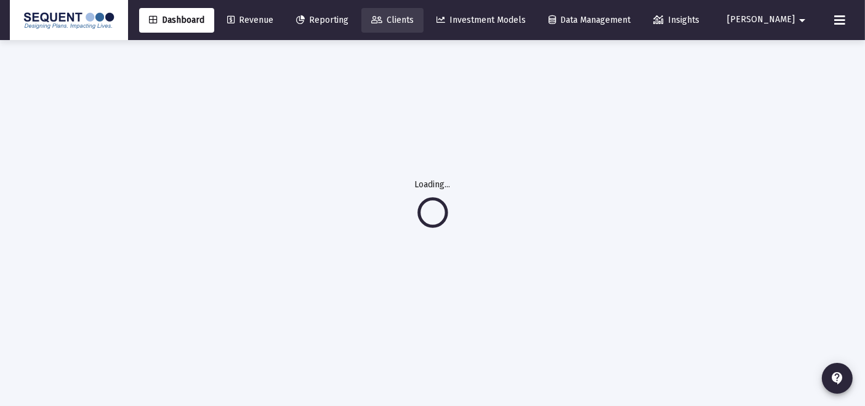
scroll to position [40, 0]
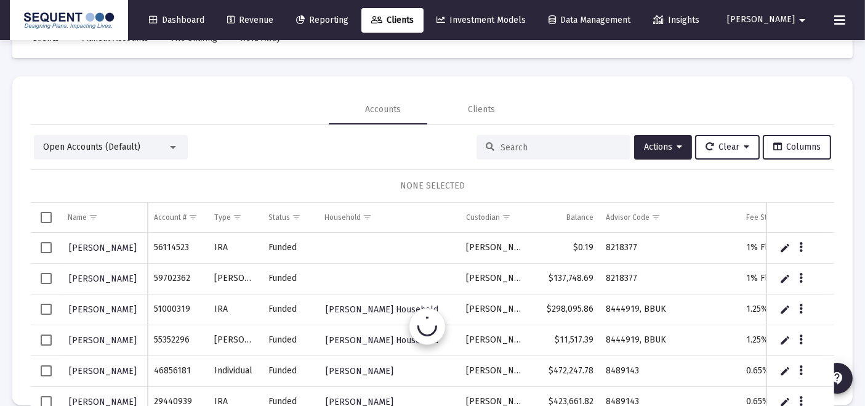
scroll to position [58, 0]
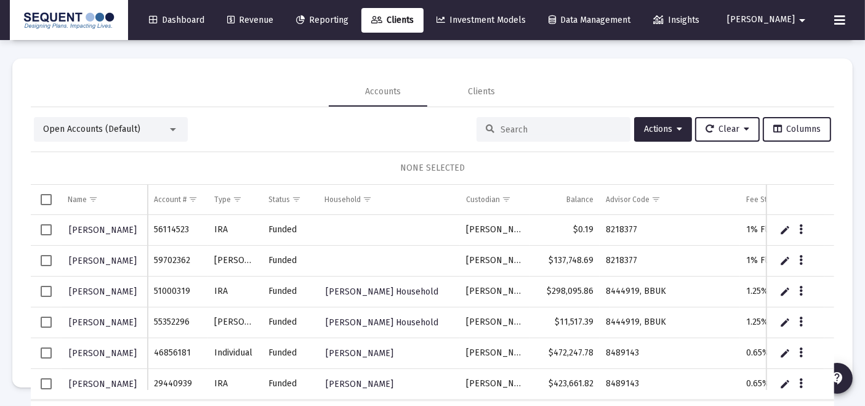
click at [501, 124] on input at bounding box center [561, 129] width 121 height 10
paste input "77764728"
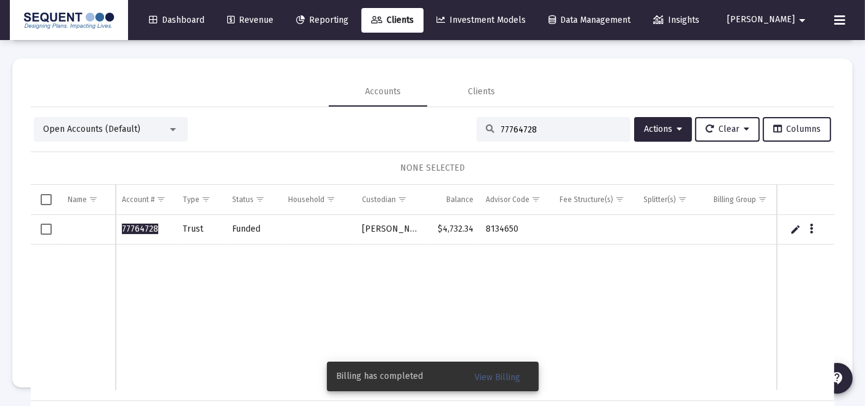
click at [538, 142] on div "Open Accounts (Default) 77764728 Actions Clear Columns NONE SELECTED Name Name …" at bounding box center [433, 274] width 804 height 314
click at [536, 134] on input "77764728" at bounding box center [561, 129] width 121 height 10
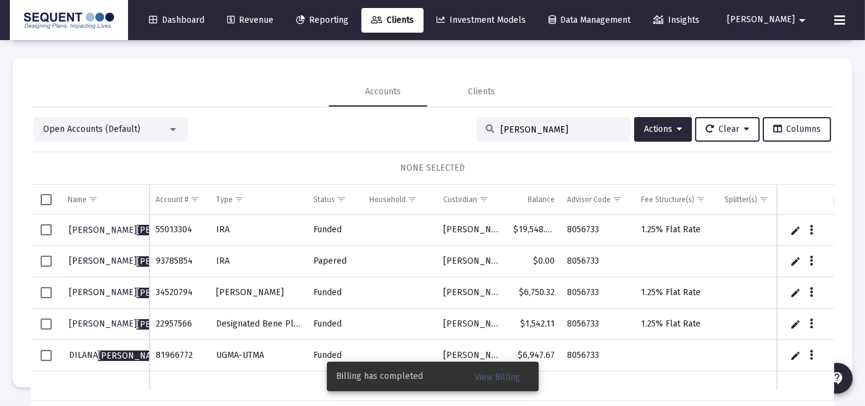
scroll to position [25, 0]
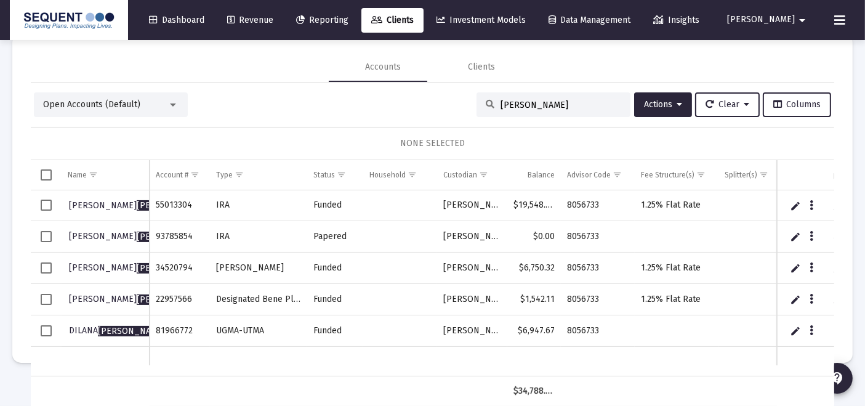
type input "[PERSON_NAME]"
